Goal: Information Seeking & Learning: Learn about a topic

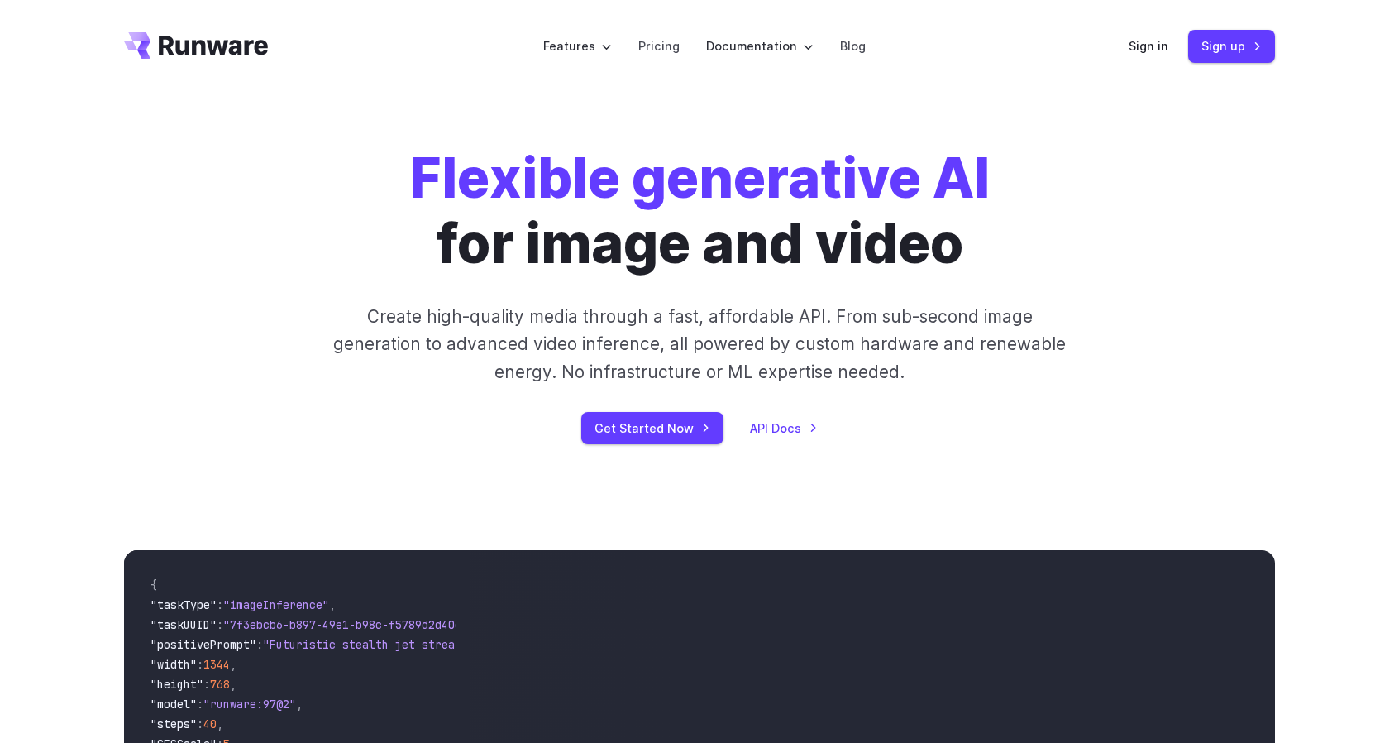
click at [661, 59] on li "Pricing" at bounding box center [659, 45] width 68 height 45
click at [660, 54] on link "Pricing" at bounding box center [658, 45] width 41 height 19
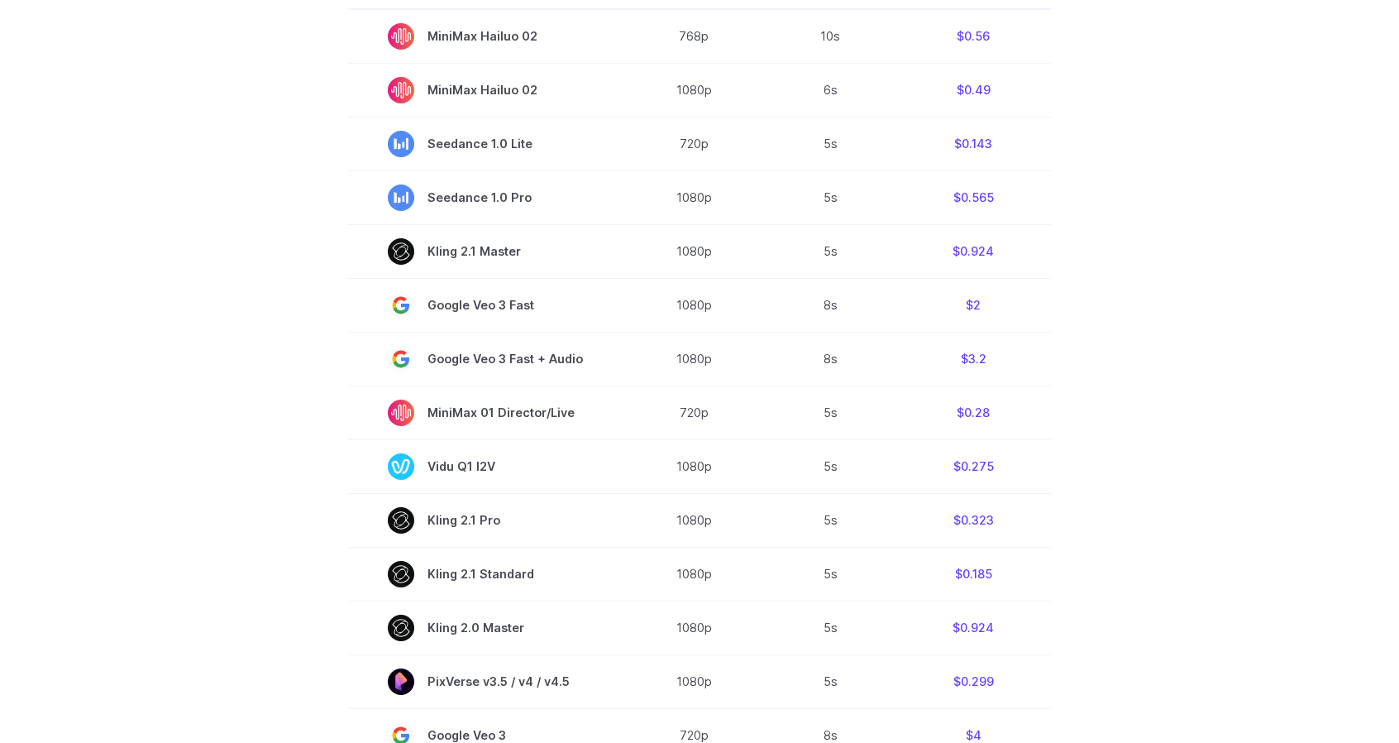
scroll to position [601, 0]
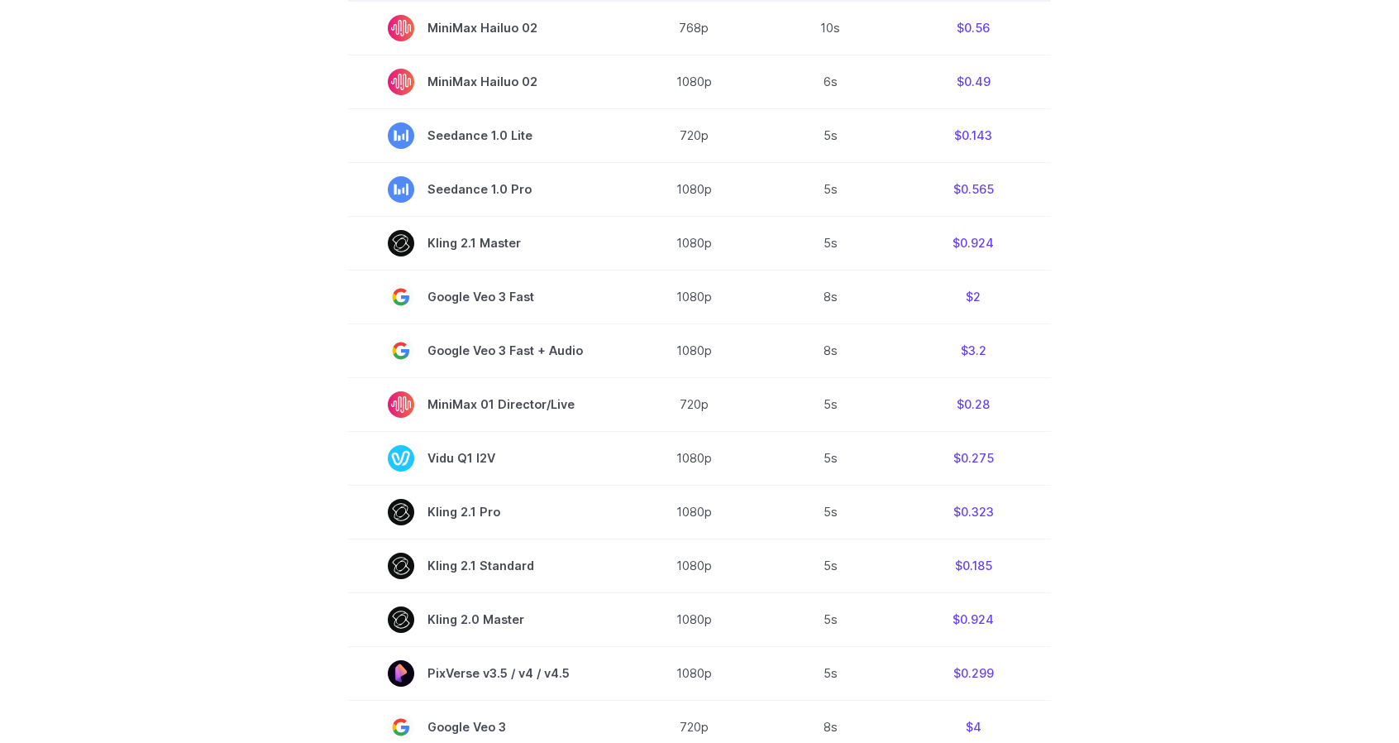
drag, startPoint x: 0, startPoint y: 0, endPoint x: 197, endPoint y: 219, distance: 294.5
click at [197, 219] on section "Model Resolution Duration Price / Video MiniMax Hailuo 02 768p 10s $0.56 MiniMa…" at bounding box center [699, 515] width 1151 height 1121
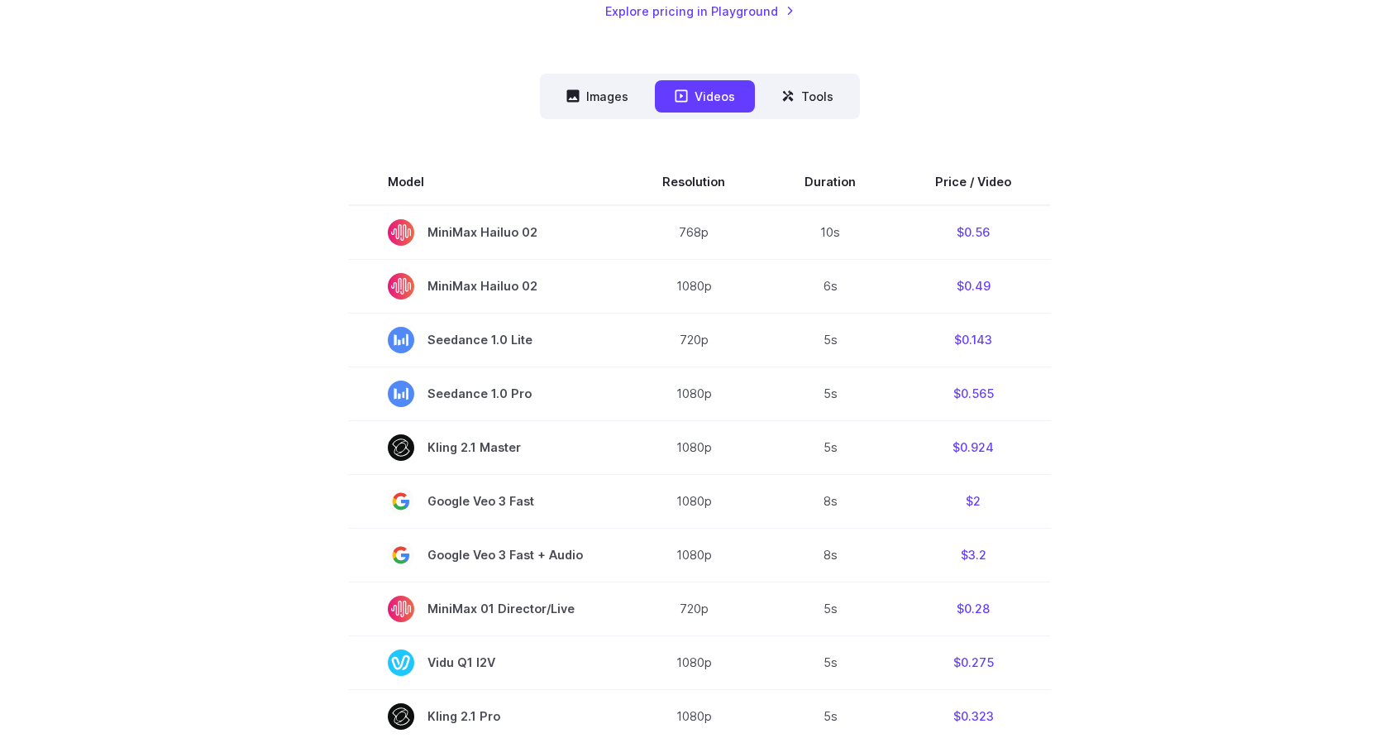
scroll to position [395, 0]
click at [606, 98] on button "Images" at bounding box center [598, 98] width 102 height 32
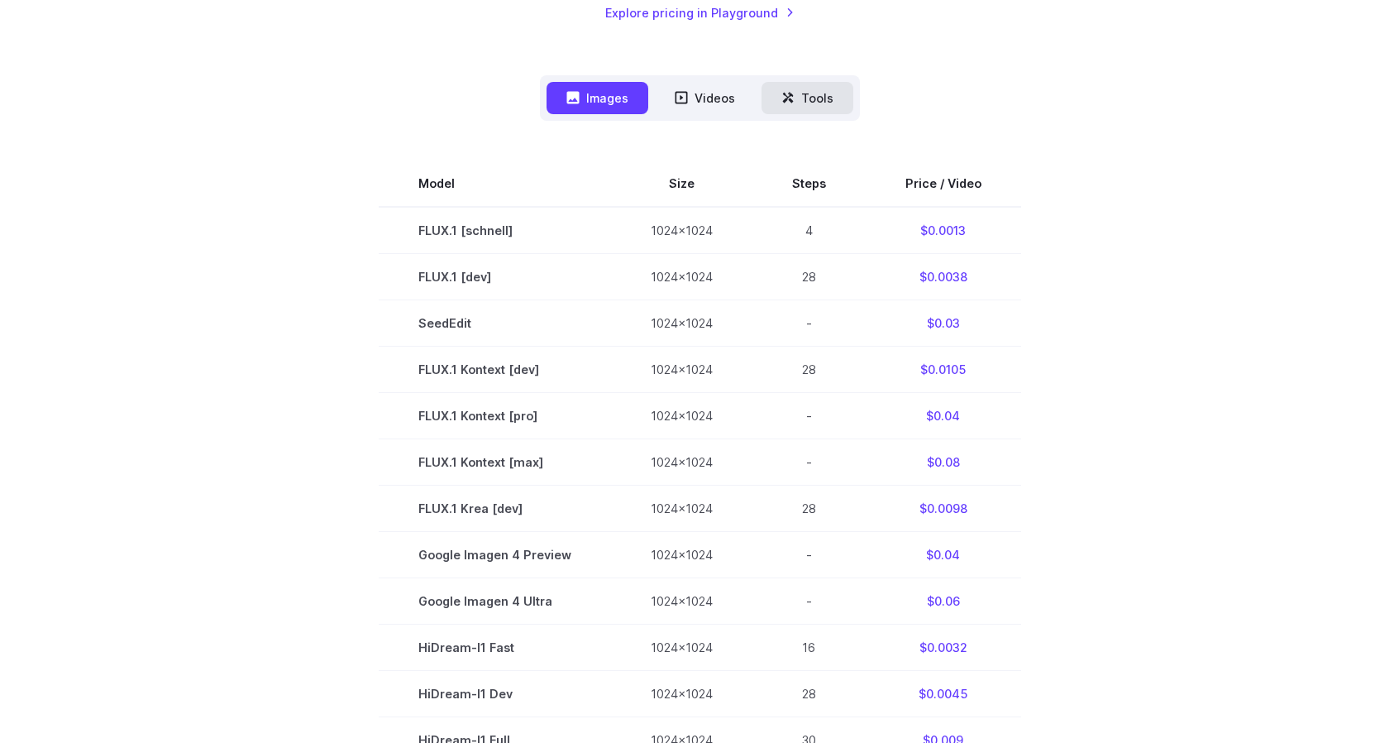
click at [776, 90] on button "Tools" at bounding box center [808, 98] width 92 height 32
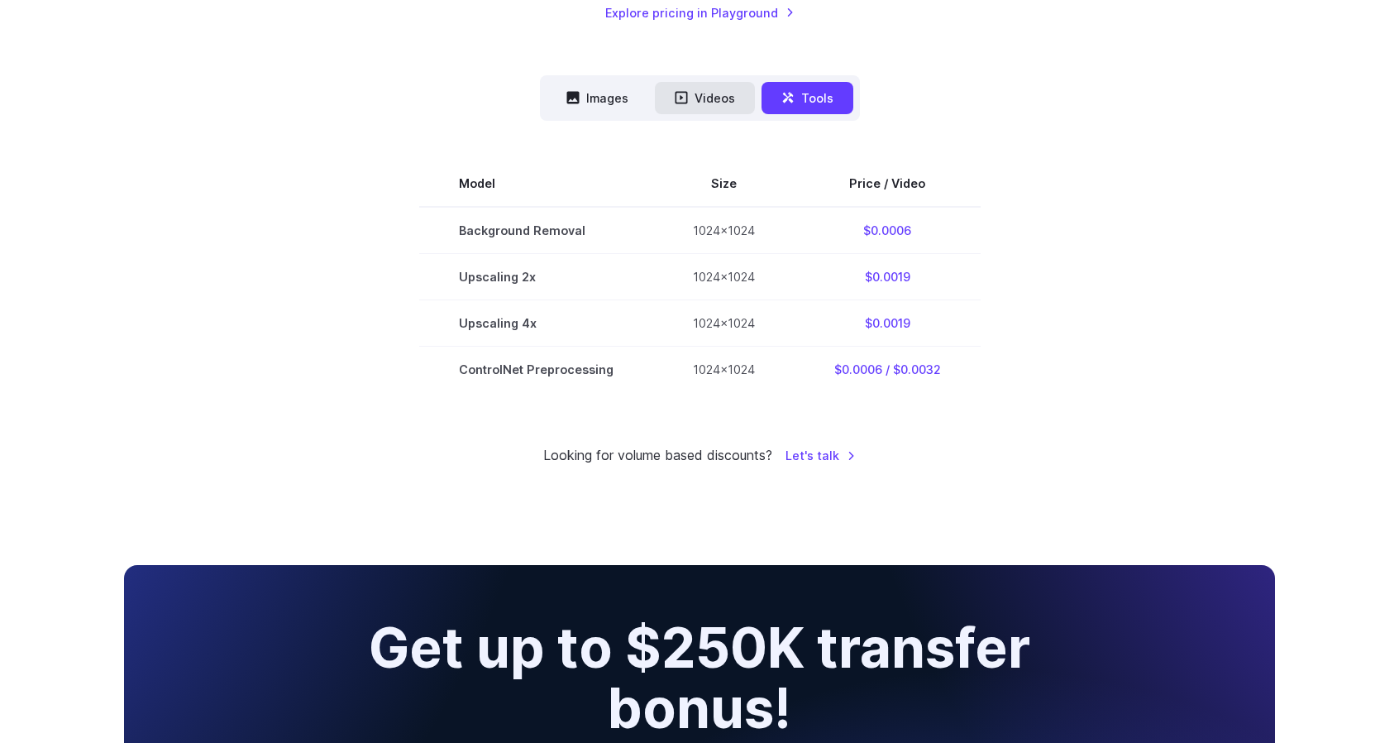
click at [668, 98] on button "Videos" at bounding box center [705, 98] width 100 height 32
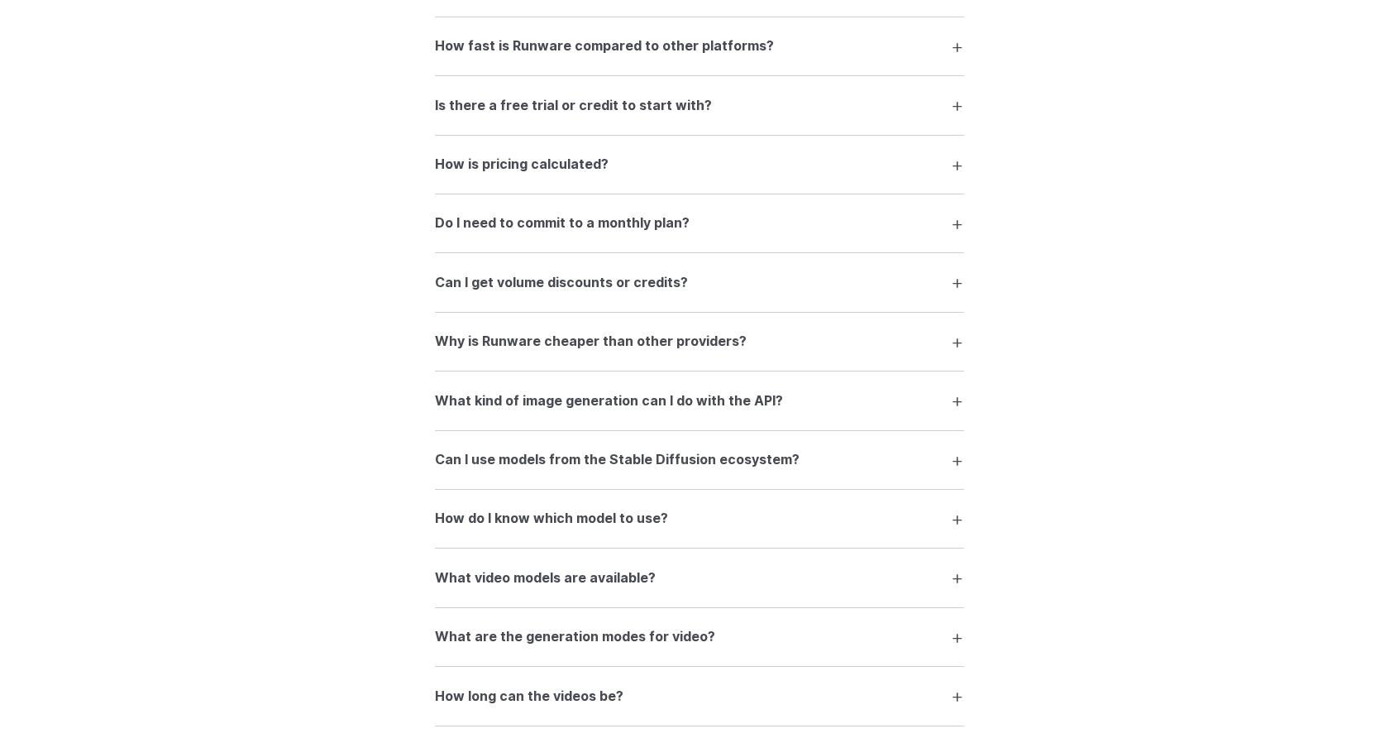
scroll to position [2470, 0]
